Goal: Information Seeking & Learning: Learn about a topic

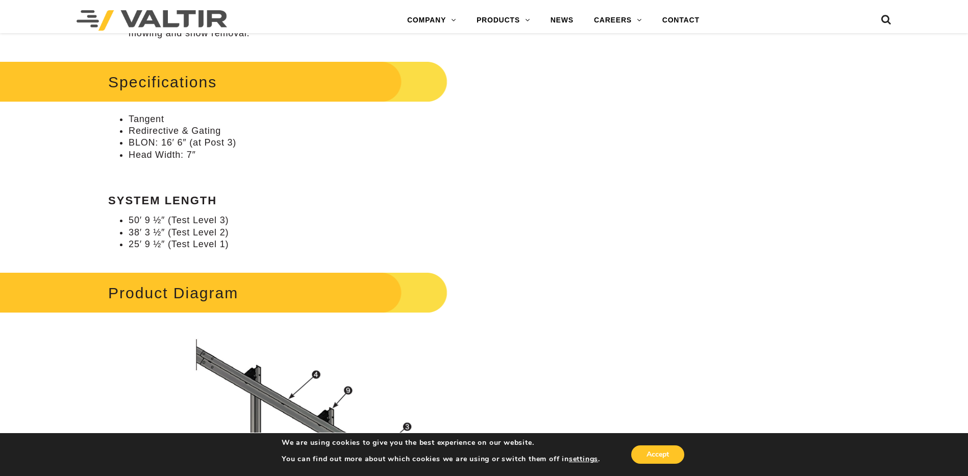
scroll to position [663, 0]
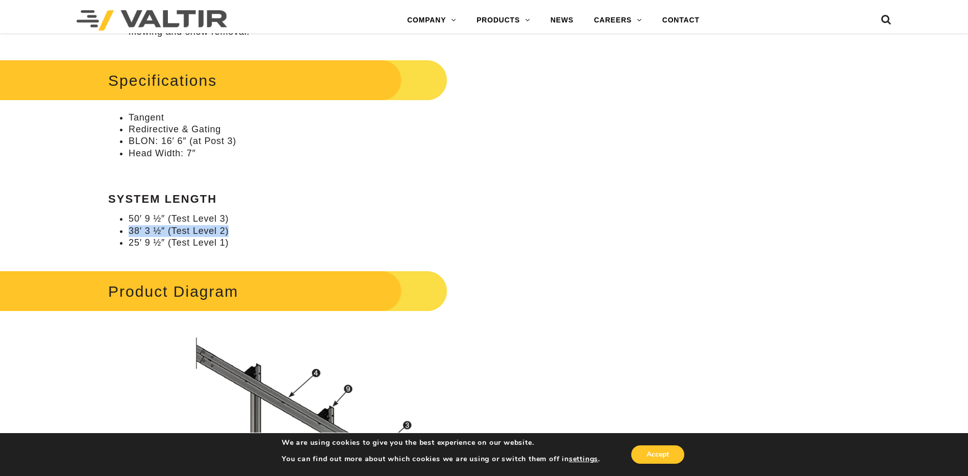
drag, startPoint x: 230, startPoint y: 230, endPoint x: 125, endPoint y: 229, distance: 104.6
click at [125, 229] on ul "50′ 9 ½″ (Test Level 3) 38′ 3 ½″ (Test Level 2) 25′ 9 ½″ (Test Level 1)" at bounding box center [363, 231] width 510 height 36
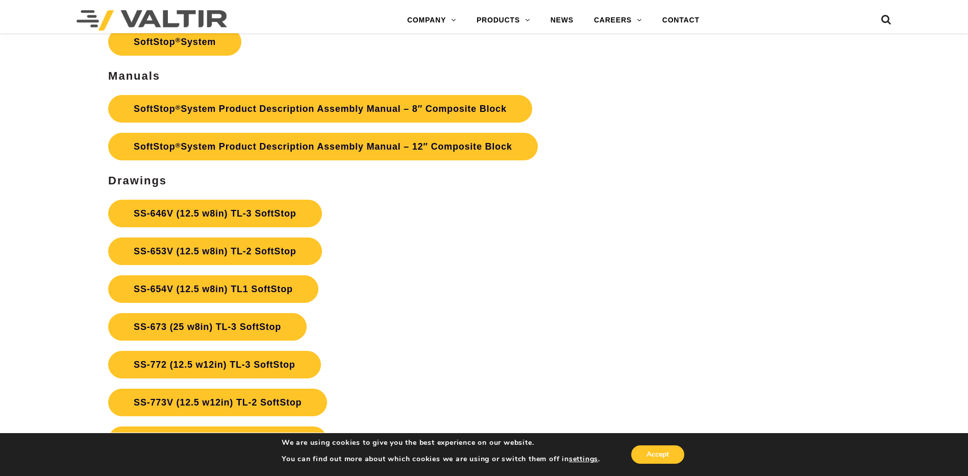
scroll to position [3725, 0]
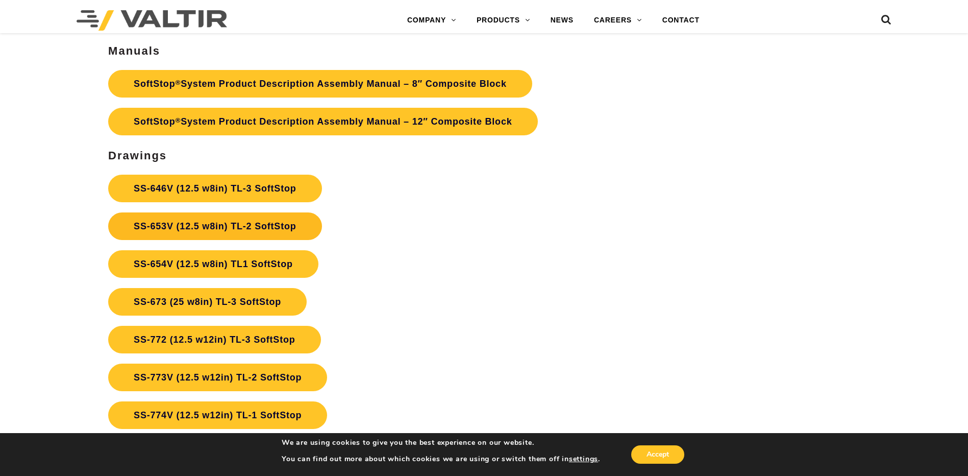
click at [225, 227] on link "SS-653V (12.5 w8in) TL-2 SoftStop" at bounding box center [214, 226] width 213 height 28
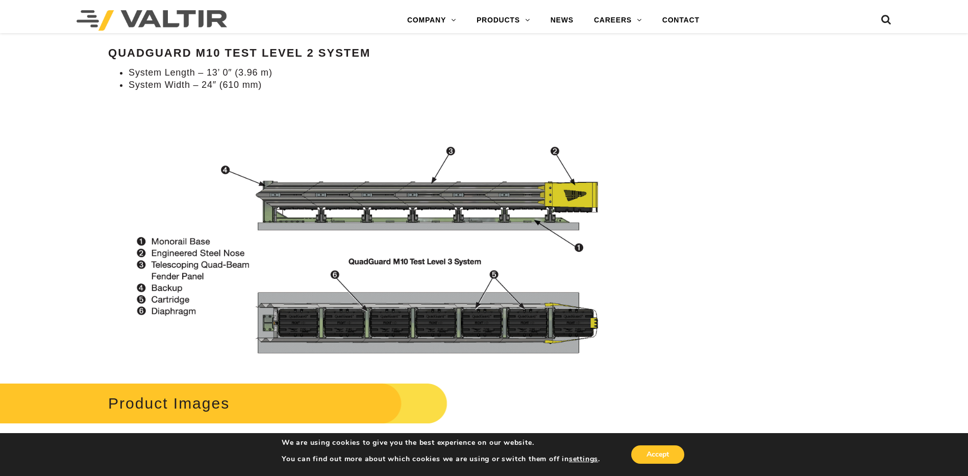
scroll to position [1174, 0]
